Goal: Communication & Community: Answer question/provide support

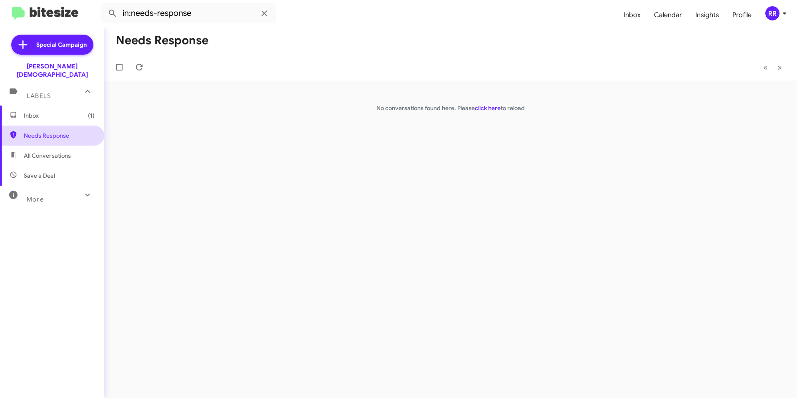
click at [31, 131] on span "Needs Response" at bounding box center [59, 135] width 71 height 8
click at [42, 131] on span "Needs Response" at bounding box center [59, 135] width 71 height 8
click at [45, 131] on span "Needs Response" at bounding box center [59, 135] width 71 height 8
click at [33, 131] on span "Needs Response" at bounding box center [59, 135] width 71 height 8
click at [41, 111] on span "Inbox (1)" at bounding box center [59, 115] width 71 height 8
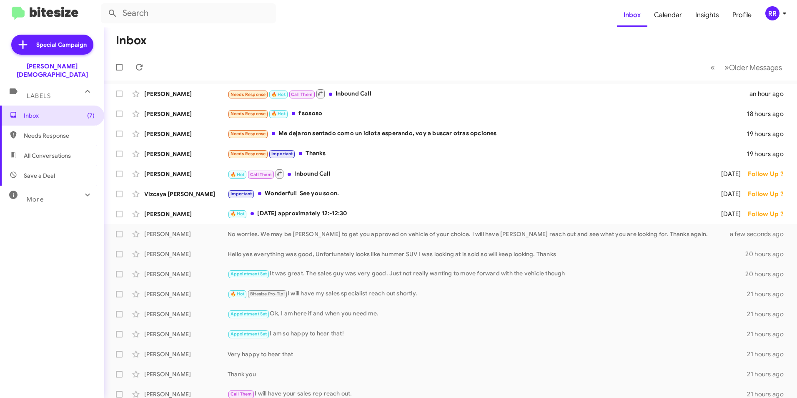
click at [39, 125] on span "Needs Response" at bounding box center [52, 135] width 104 height 20
type input "in:needs-response"
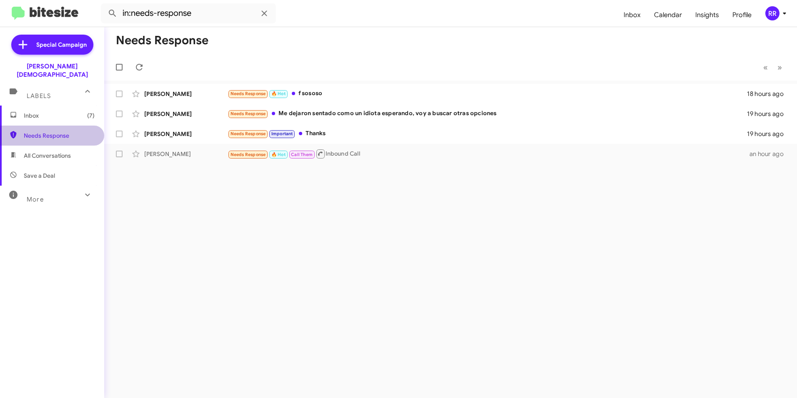
click at [57, 131] on span "Needs Response" at bounding box center [59, 135] width 71 height 8
click at [180, 155] on div "[PERSON_NAME]" at bounding box center [185, 154] width 83 height 8
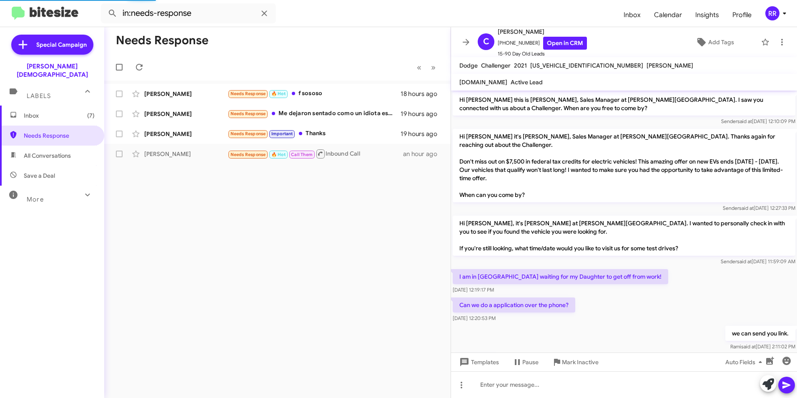
scroll to position [235, 0]
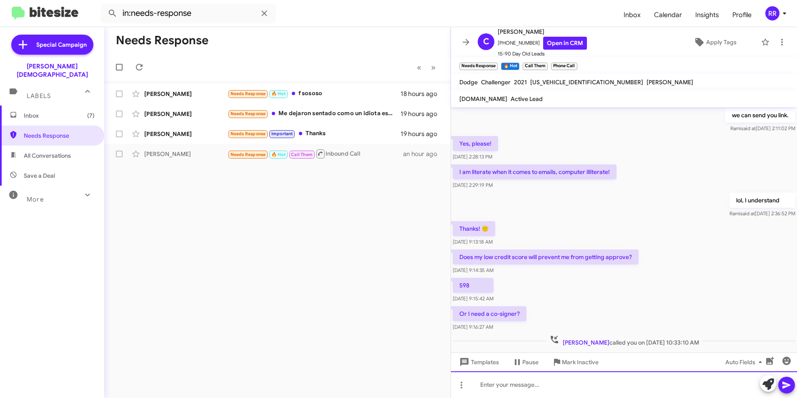
click at [513, 384] on div at bounding box center [624, 384] width 346 height 27
click at [786, 386] on icon at bounding box center [786, 384] width 8 height 7
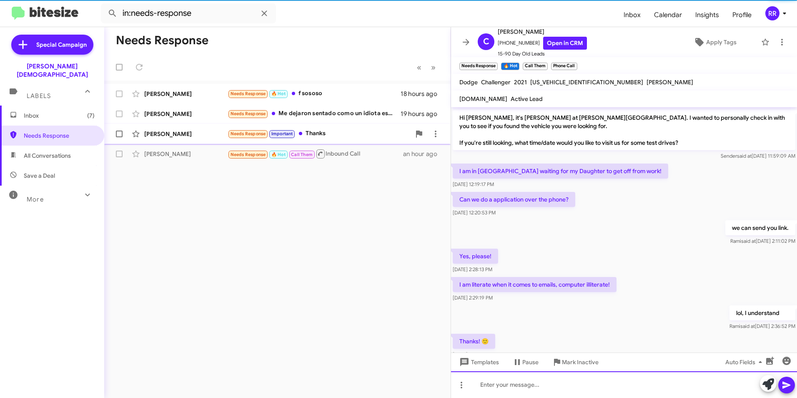
scroll to position [282, 0]
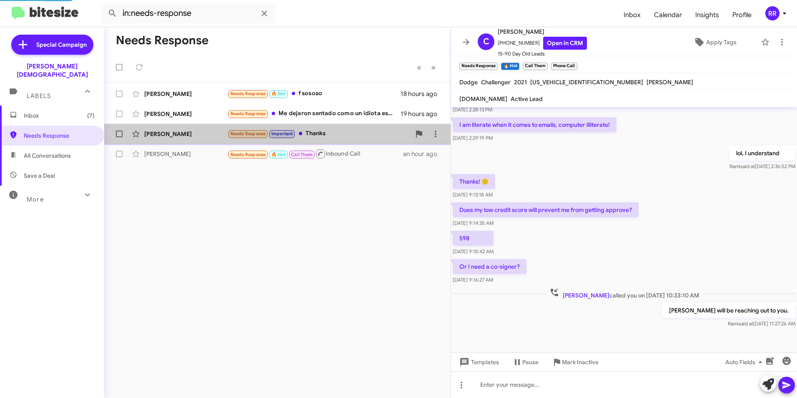
click at [168, 136] on div "[PERSON_NAME]" at bounding box center [185, 134] width 83 height 8
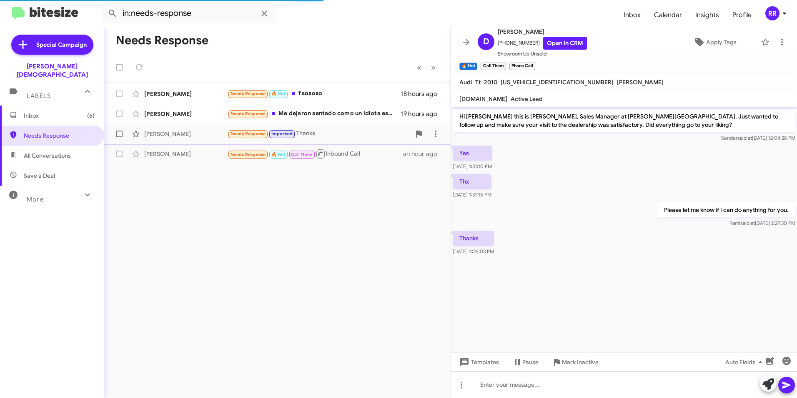
click at [164, 136] on div "[PERSON_NAME]" at bounding box center [185, 134] width 83 height 8
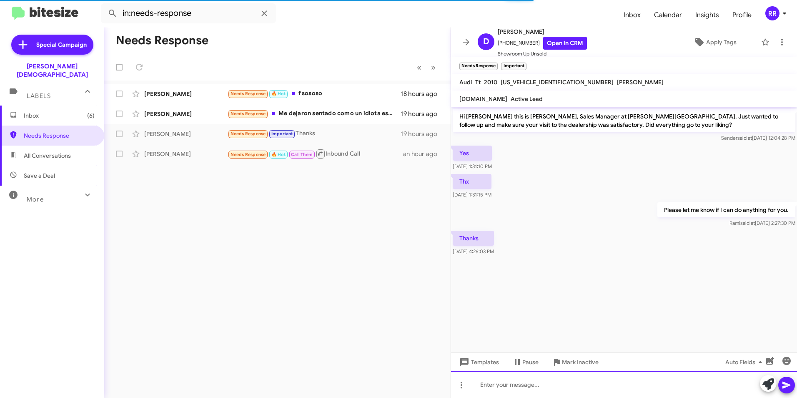
click at [551, 388] on div at bounding box center [624, 384] width 346 height 27
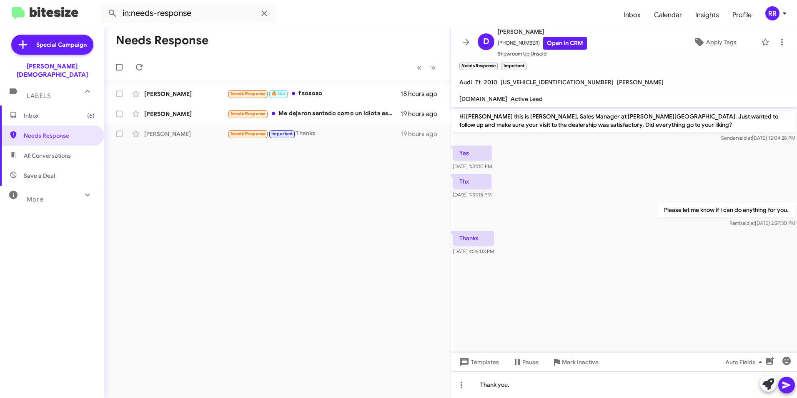
click at [790, 383] on icon at bounding box center [787, 385] width 10 height 10
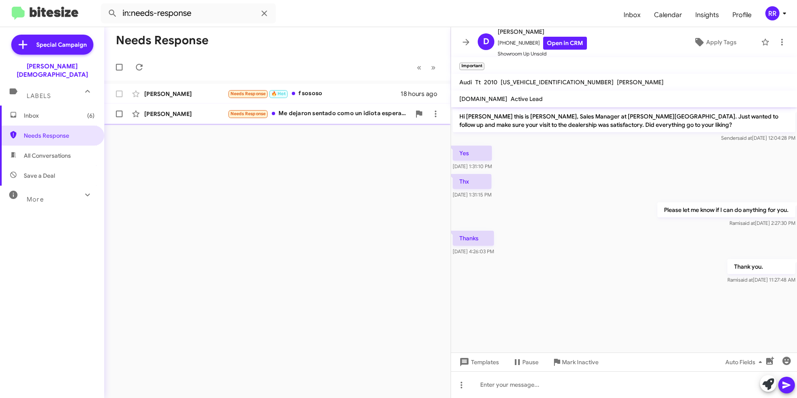
click at [163, 116] on div "[PERSON_NAME]" at bounding box center [185, 114] width 83 height 8
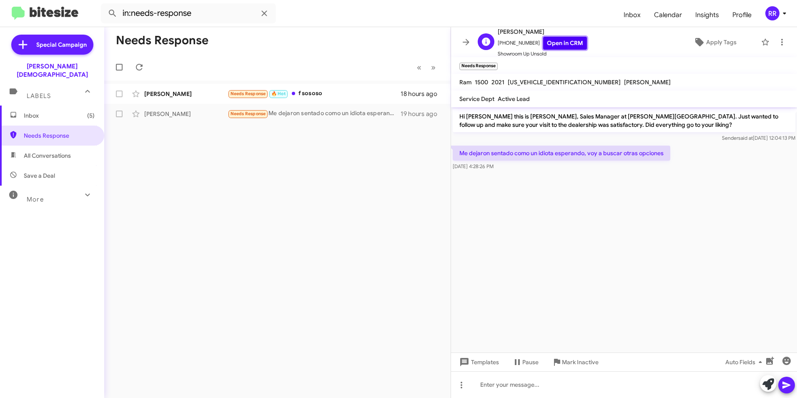
click at [557, 43] on link "Open in CRM" at bounding box center [565, 43] width 44 height 13
click at [189, 97] on div "[PERSON_NAME]" at bounding box center [185, 94] width 83 height 8
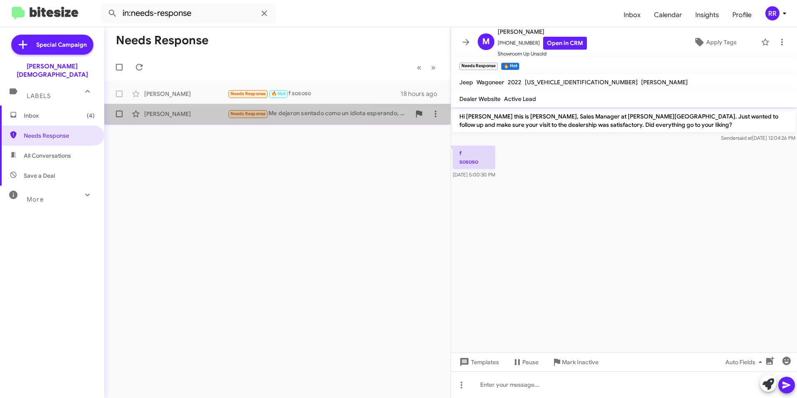
click at [148, 116] on div "[PERSON_NAME]" at bounding box center [185, 114] width 83 height 8
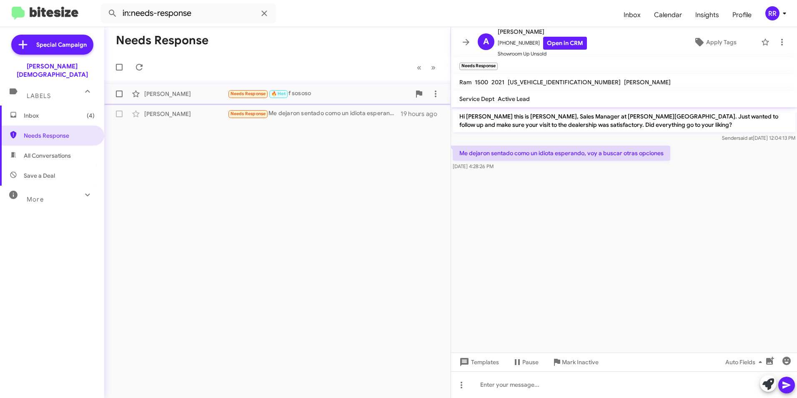
click at [165, 99] on div "[PERSON_NAME] Needs Response 🔥 Hot f sososo 18 hours ago" at bounding box center [277, 93] width 333 height 17
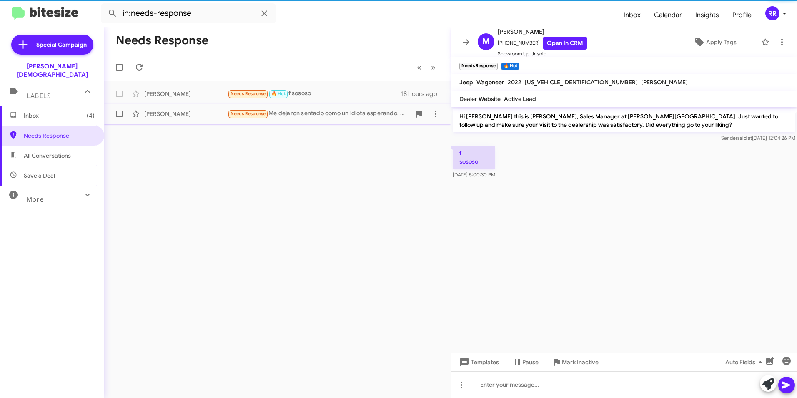
click at [172, 118] on div "[PERSON_NAME] Needs Response Me dejaron sentado como un idiota esperando, voy a…" at bounding box center [277, 113] width 333 height 17
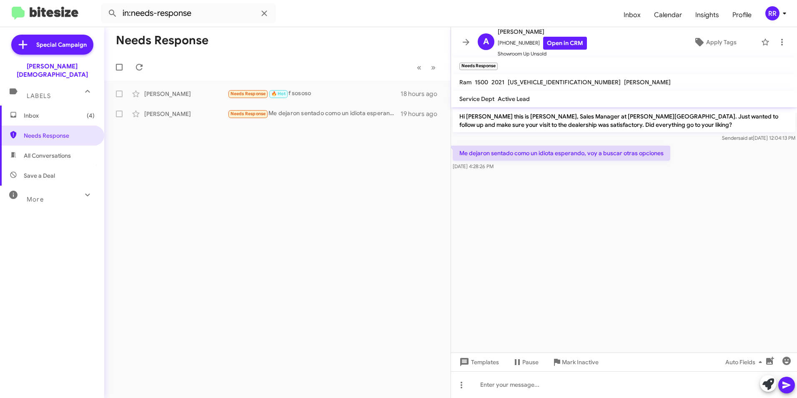
click at [546, 155] on p "Me dejaron sentado como un idiota esperando, voy a buscar otras opciones" at bounding box center [562, 152] width 218 height 15
drag, startPoint x: 546, startPoint y: 155, endPoint x: 531, endPoint y: 153, distance: 14.7
click at [531, 153] on p "Me dejaron sentado como un idiota esperando, voy a buscar otras opciones" at bounding box center [562, 152] width 218 height 15
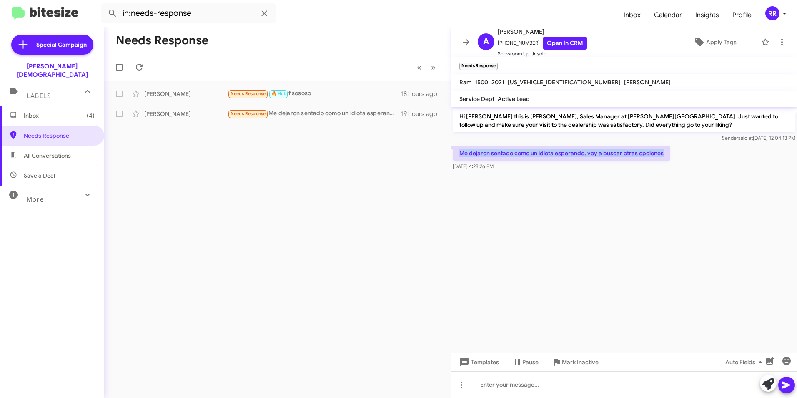
click at [531, 153] on p "Me dejaron sentado como un idiota esperando, voy a buscar otras opciones" at bounding box center [562, 152] width 218 height 15
click at [554, 43] on link "Open in CRM" at bounding box center [565, 43] width 44 height 13
click at [548, 193] on cdk-virtual-scroll-viewport "Hi [PERSON_NAME] this is [PERSON_NAME], Sales Manager at [PERSON_NAME][GEOGRAPH…" at bounding box center [624, 229] width 346 height 245
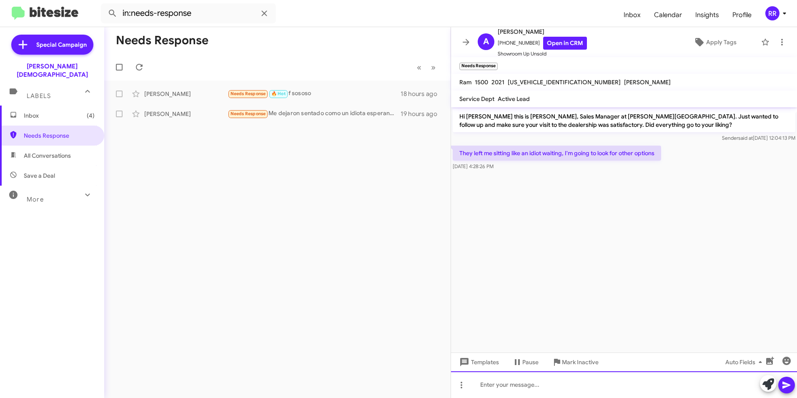
click at [523, 386] on div at bounding box center [624, 384] width 346 height 27
click at [783, 385] on icon at bounding box center [787, 385] width 10 height 10
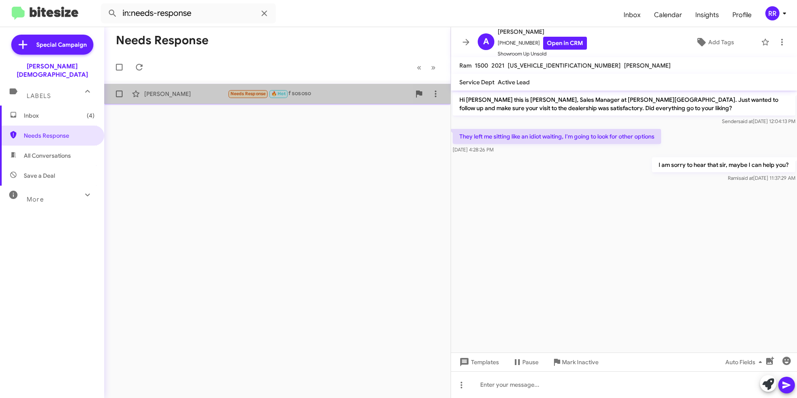
click at [167, 96] on div "[PERSON_NAME]" at bounding box center [185, 94] width 83 height 8
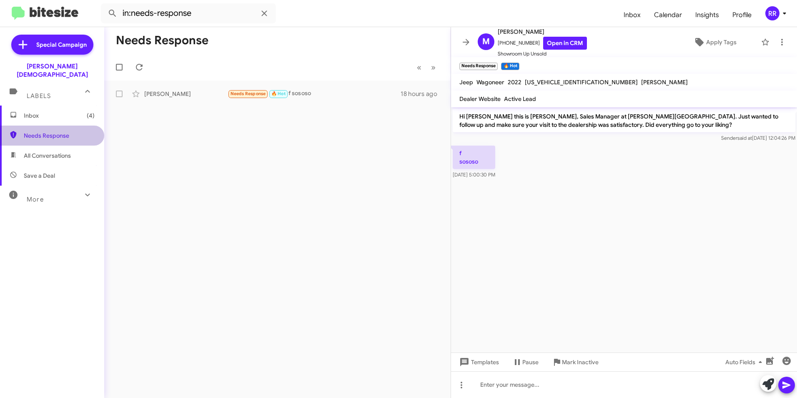
click at [51, 131] on span "Needs Response" at bounding box center [59, 135] width 71 height 8
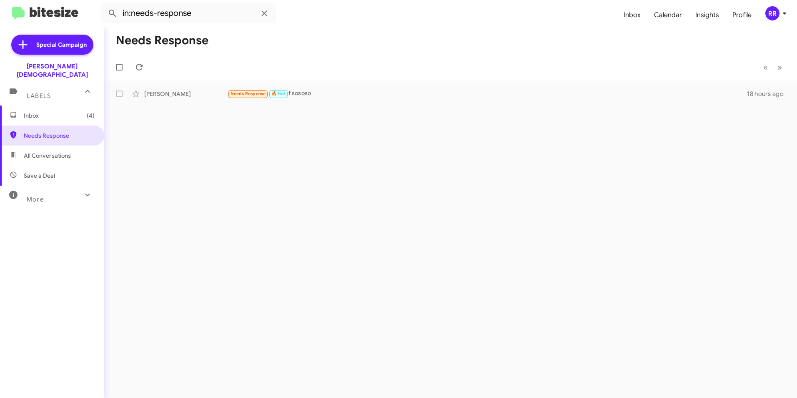
click at [238, 148] on div "Needs Response « Previous » Next [PERSON_NAME] Needs Response 🔥 Hot f sososo 18…" at bounding box center [450, 212] width 693 height 371
click at [155, 93] on div "[PERSON_NAME]" at bounding box center [185, 94] width 83 height 8
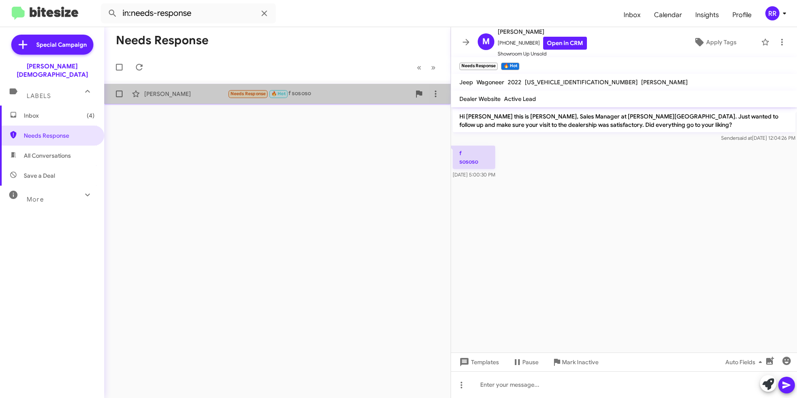
drag, startPoint x: 175, startPoint y: 90, endPoint x: 161, endPoint y: 105, distance: 19.8
click at [175, 91] on div "[PERSON_NAME]" at bounding box center [185, 94] width 83 height 8
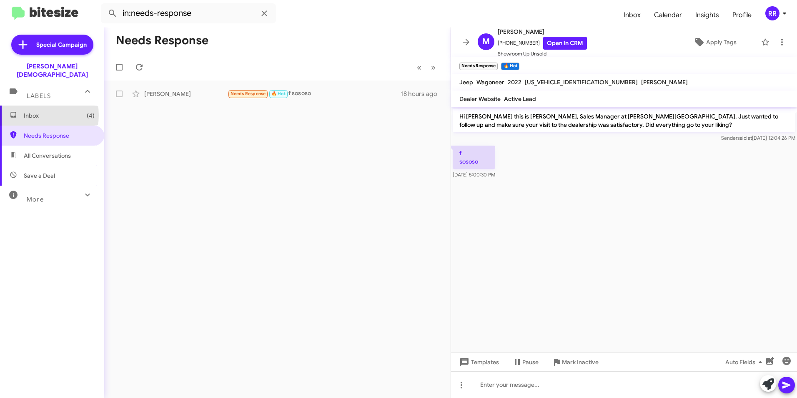
click at [34, 111] on span "Inbox (4)" at bounding box center [59, 115] width 71 height 8
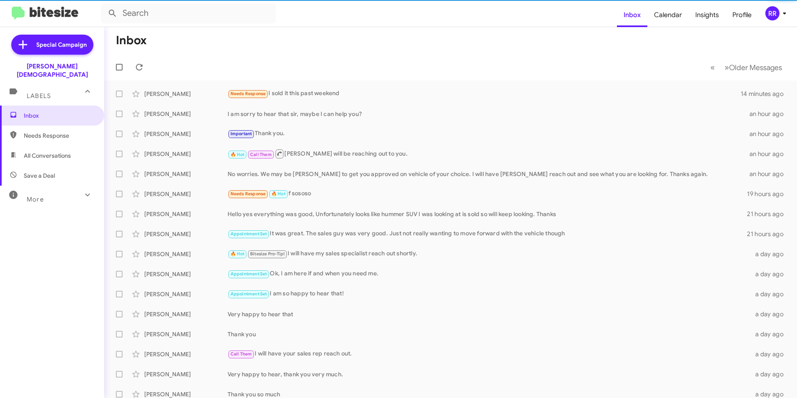
click at [42, 131] on span "Needs Response" at bounding box center [59, 135] width 71 height 8
type input "in:needs-response"
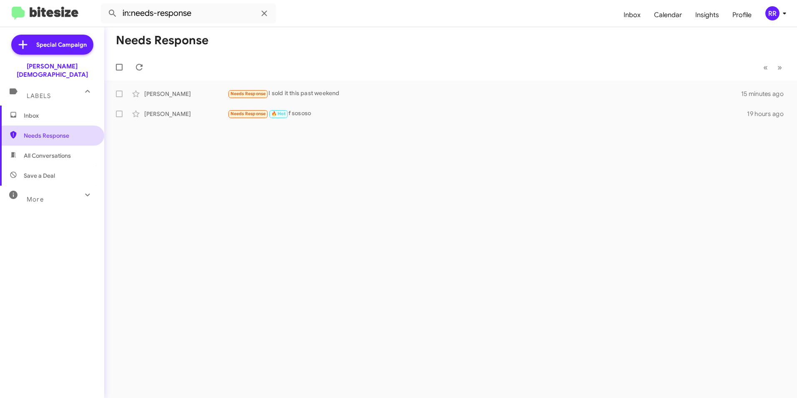
drag, startPoint x: 49, startPoint y: 123, endPoint x: 45, endPoint y: 128, distance: 6.3
click at [49, 131] on span "Needs Response" at bounding box center [59, 135] width 71 height 8
click at [160, 94] on div "[PERSON_NAME]" at bounding box center [185, 94] width 83 height 8
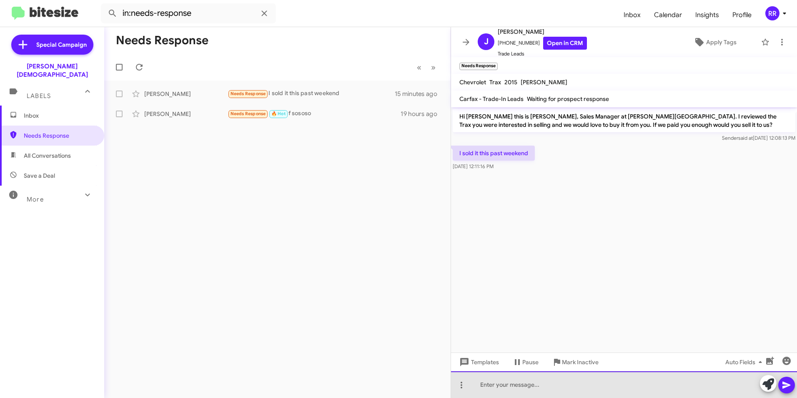
click at [487, 386] on div at bounding box center [624, 384] width 346 height 27
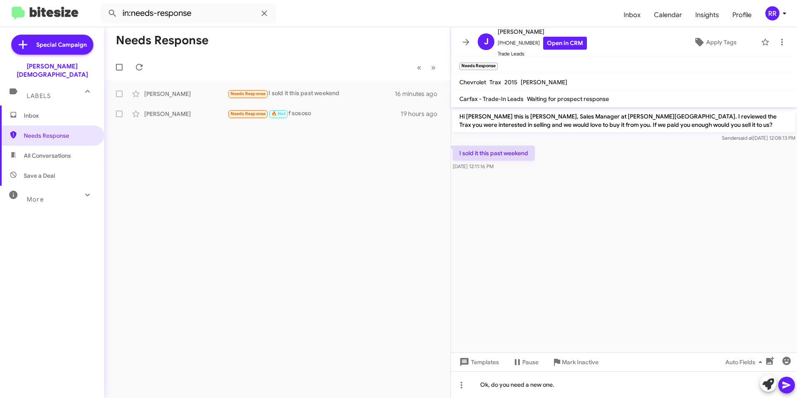
click at [784, 381] on icon at bounding box center [787, 385] width 10 height 10
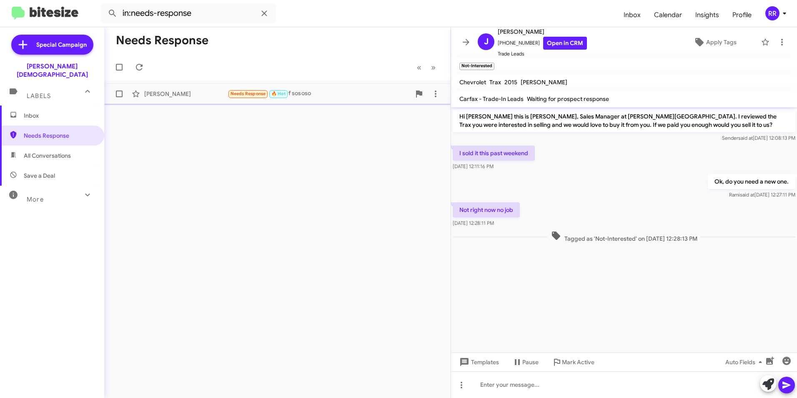
click at [166, 90] on div "[PERSON_NAME]" at bounding box center [185, 94] width 83 height 8
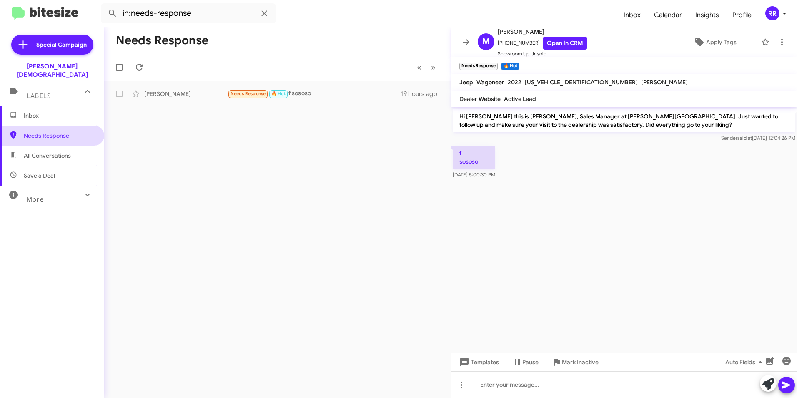
click at [60, 131] on span "Needs Response" at bounding box center [59, 135] width 71 height 8
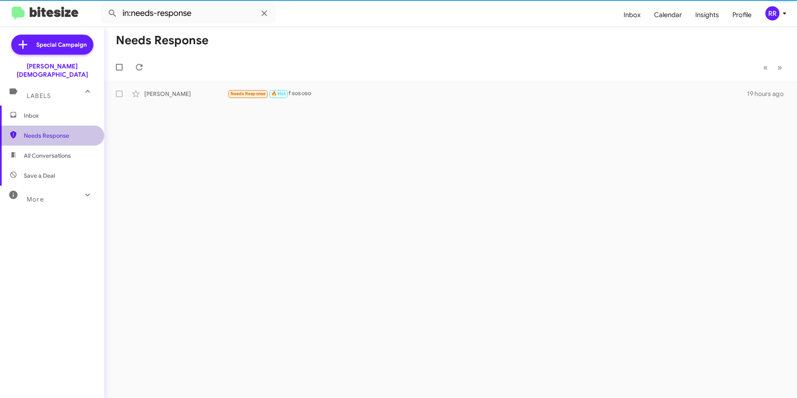
click at [60, 131] on span "Needs Response" at bounding box center [59, 135] width 71 height 8
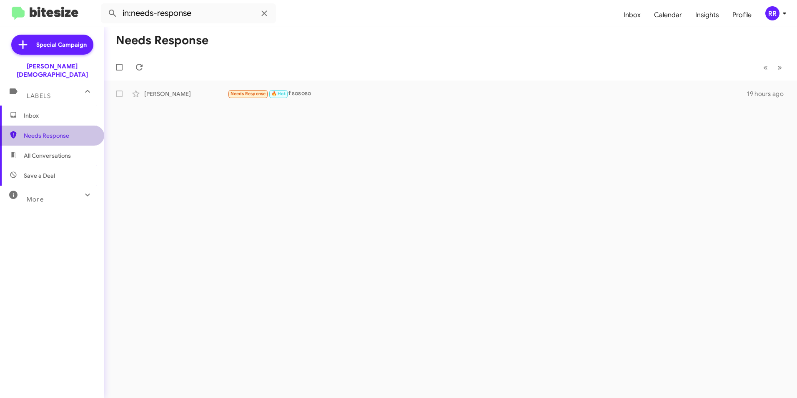
click at [60, 131] on span "Needs Response" at bounding box center [59, 135] width 71 height 8
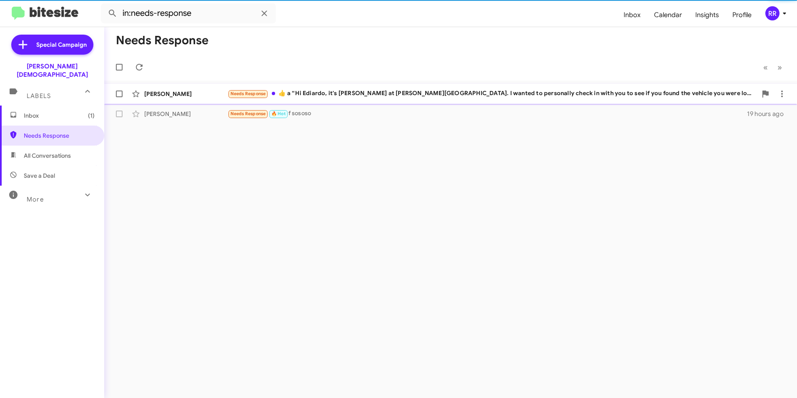
click at [188, 97] on div "[PERSON_NAME]" at bounding box center [185, 94] width 83 height 8
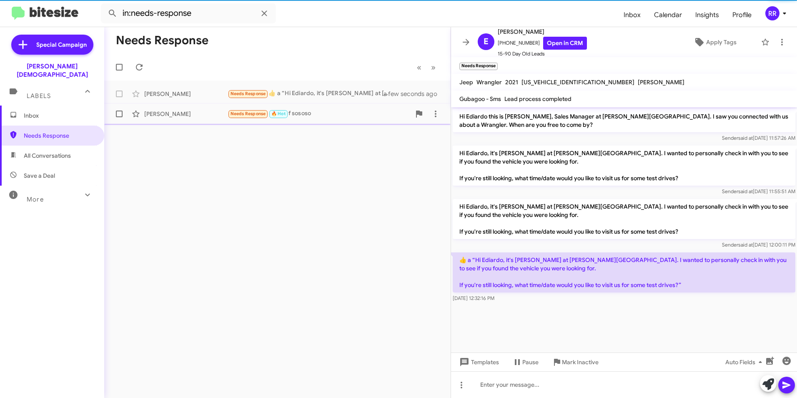
click at [167, 116] on div "[PERSON_NAME]" at bounding box center [185, 114] width 83 height 8
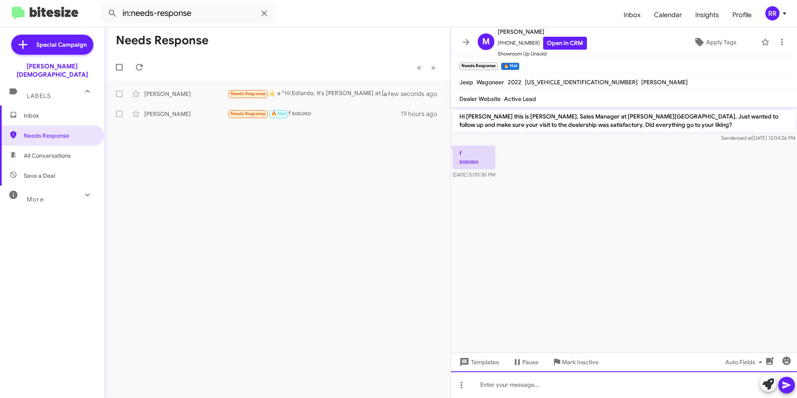
click at [491, 386] on div at bounding box center [624, 384] width 346 height 27
click at [785, 383] on icon at bounding box center [786, 384] width 8 height 7
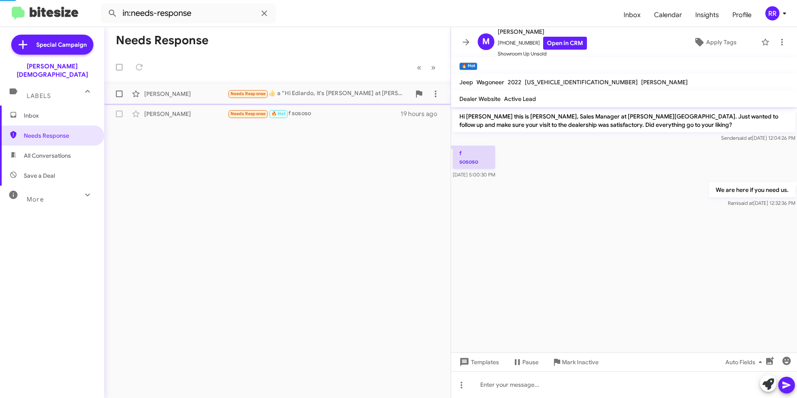
click at [173, 95] on div "[PERSON_NAME]" at bounding box center [185, 94] width 83 height 8
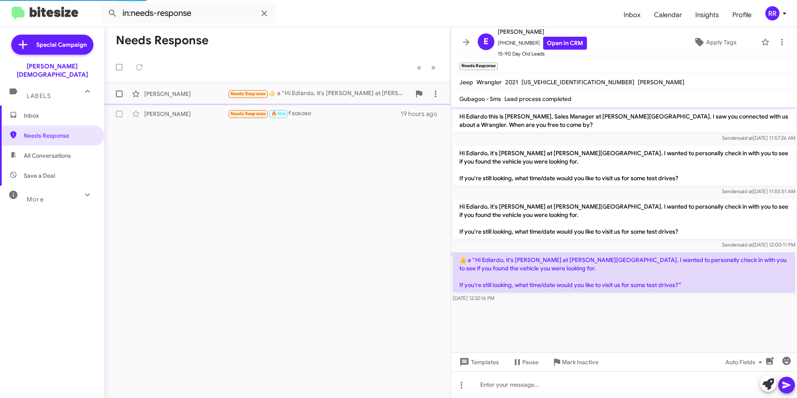
click at [173, 96] on div "[PERSON_NAME]" at bounding box center [185, 94] width 83 height 8
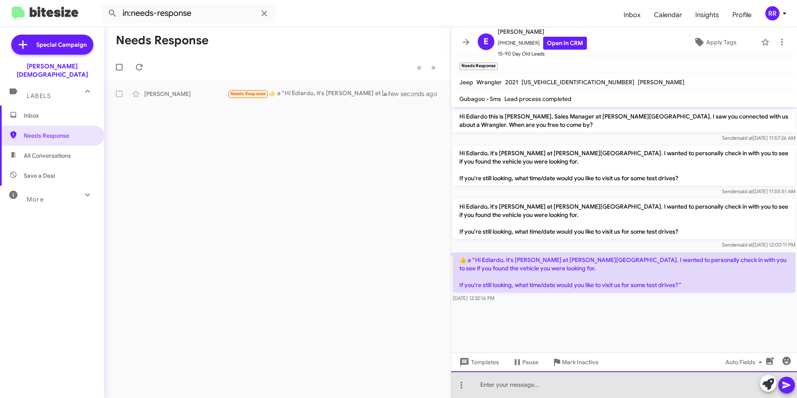
click at [503, 385] on div at bounding box center [624, 384] width 346 height 27
click at [491, 387] on div at bounding box center [624, 384] width 346 height 27
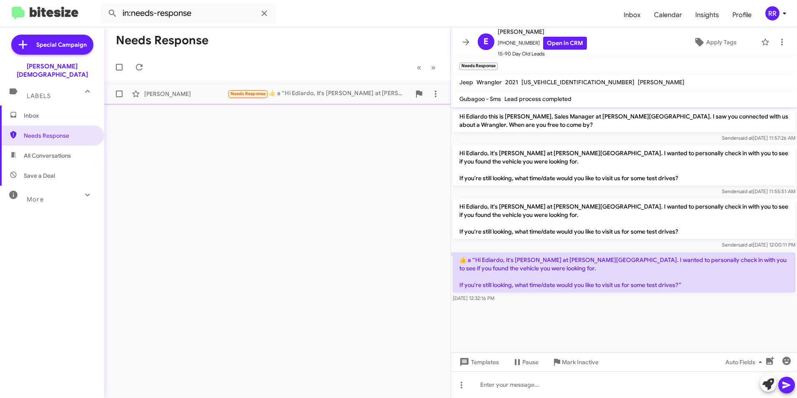
click at [158, 93] on div "[PERSON_NAME]" at bounding box center [185, 94] width 83 height 8
click at [510, 388] on div at bounding box center [624, 384] width 346 height 27
click at [785, 382] on icon at bounding box center [787, 385] width 10 height 10
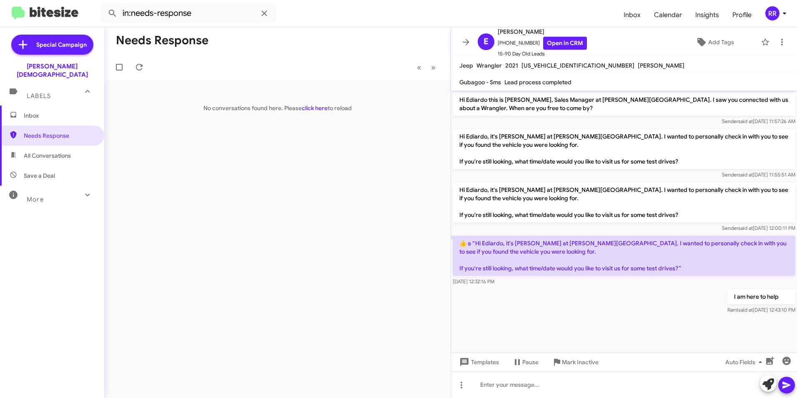
click at [58, 145] on span "All Conversations" at bounding box center [52, 155] width 104 height 20
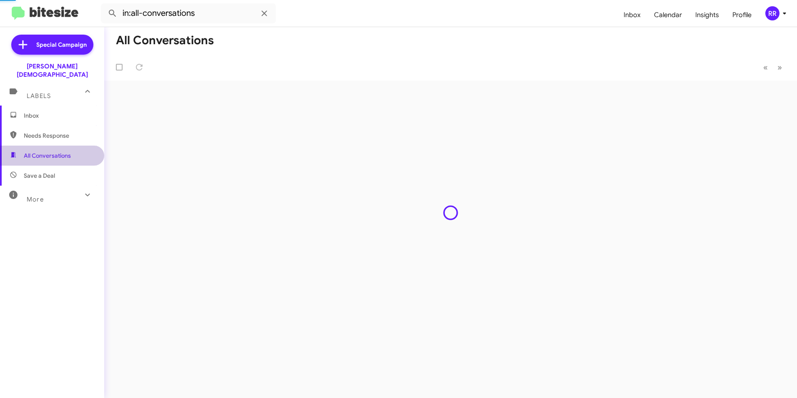
click at [54, 131] on span "Needs Response" at bounding box center [52, 135] width 104 height 20
type input "in:needs-response"
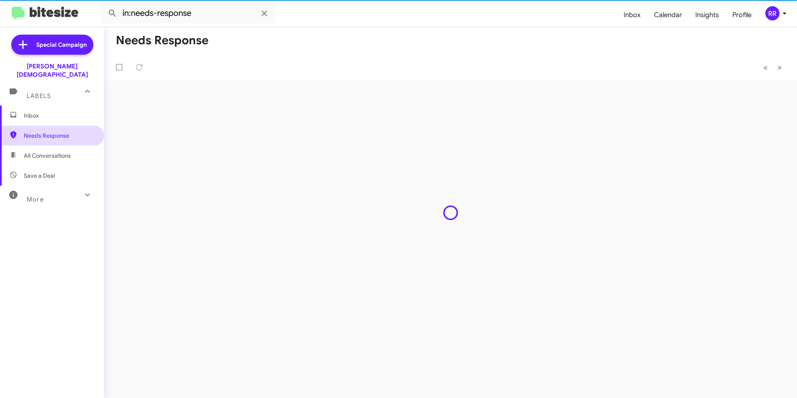
click at [54, 131] on span "Needs Response" at bounding box center [52, 135] width 104 height 20
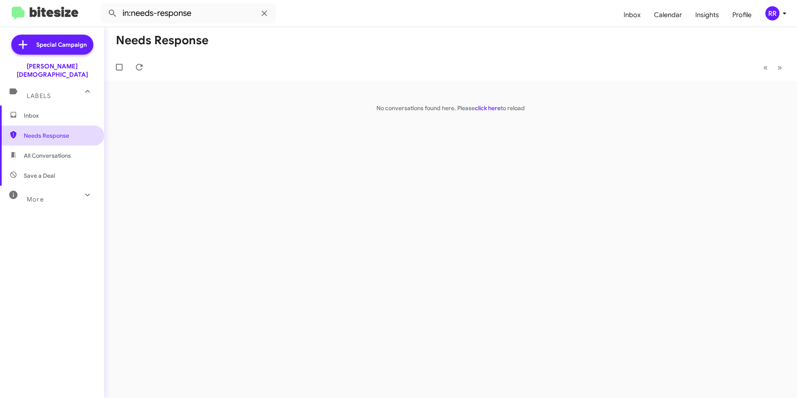
click at [44, 135] on span "Needs Response" at bounding box center [52, 135] width 104 height 20
click at [44, 134] on span "Needs Response" at bounding box center [52, 135] width 104 height 20
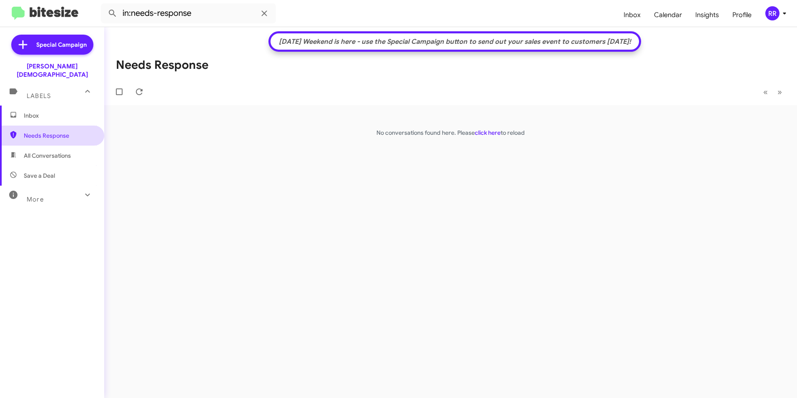
click at [50, 132] on span "Needs Response" at bounding box center [52, 135] width 104 height 20
click at [59, 131] on span "Needs Response" at bounding box center [59, 135] width 71 height 8
drag, startPoint x: 50, startPoint y: 126, endPoint x: 64, endPoint y: 143, distance: 21.6
click at [50, 131] on span "Needs Response" at bounding box center [59, 135] width 71 height 8
click at [59, 132] on span "Needs Response" at bounding box center [52, 135] width 104 height 20
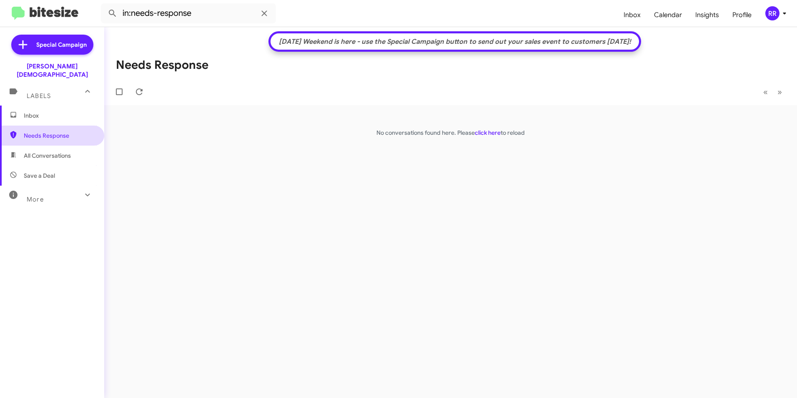
click at [46, 131] on span "Needs Response" at bounding box center [59, 135] width 71 height 8
click at [48, 131] on span "Needs Response" at bounding box center [59, 135] width 71 height 8
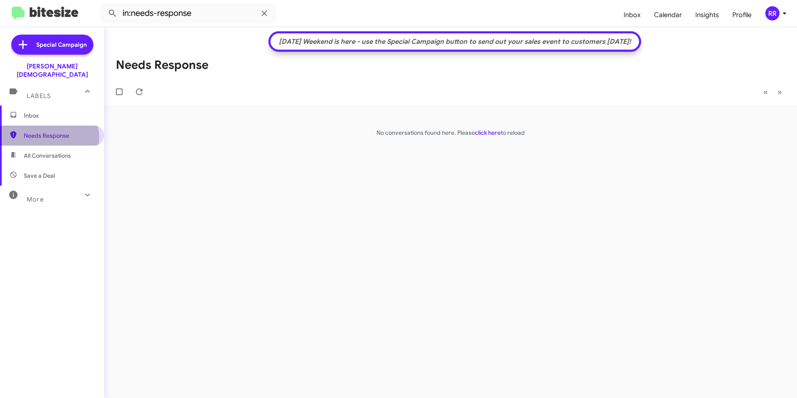
click at [48, 131] on span "Needs Response" at bounding box center [59, 135] width 71 height 8
click at [56, 131] on span "Needs Response" at bounding box center [59, 135] width 71 height 8
click at [55, 131] on span "Needs Response" at bounding box center [59, 135] width 71 height 8
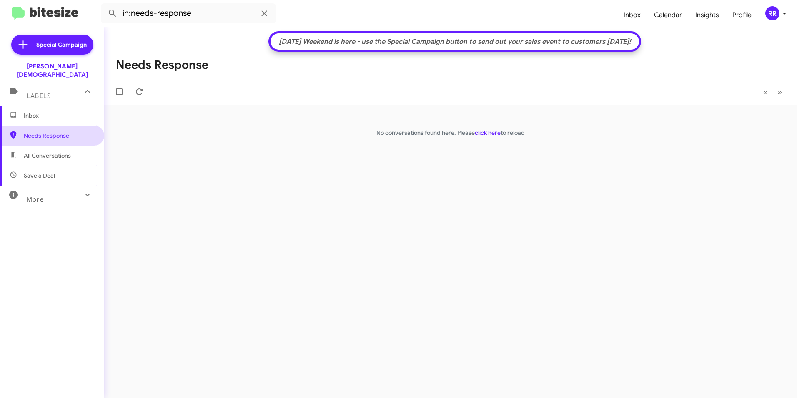
click at [61, 131] on span "Needs Response" at bounding box center [59, 135] width 71 height 8
